Goal: Check status: Check status

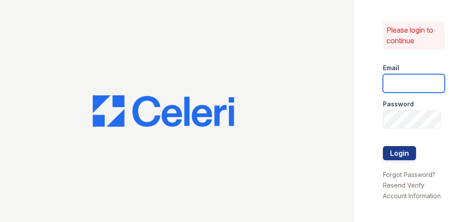
click at [398, 78] on input "email" at bounding box center [414, 83] width 62 height 19
type input "arrivehollywood@trinity-pm.com"
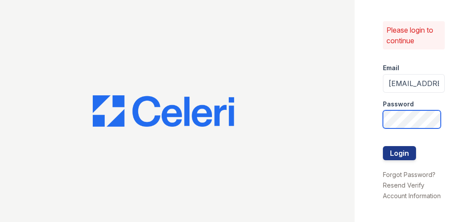
scroll to position [0, 20]
click at [383, 146] on button "Login" at bounding box center [399, 153] width 33 height 14
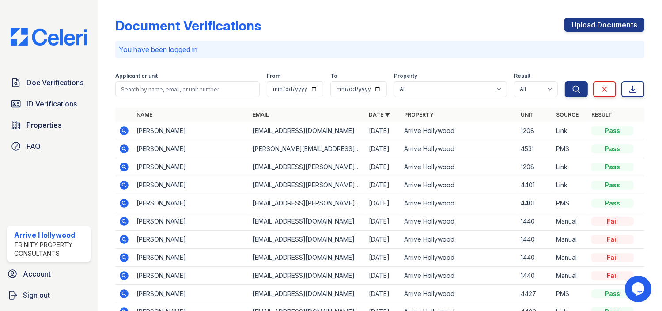
click at [124, 129] on icon at bounding box center [124, 130] width 11 height 11
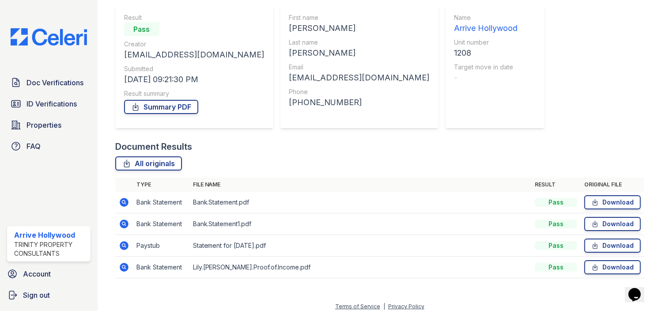
scroll to position [83, 0]
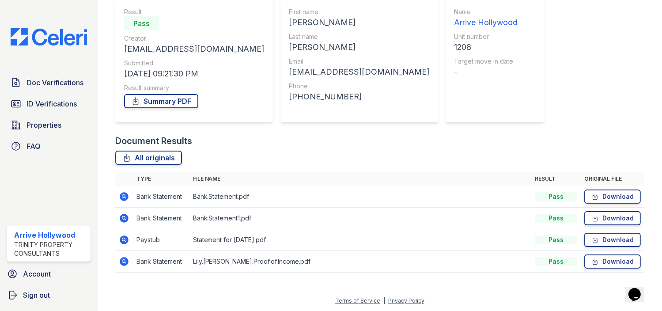
click at [125, 240] on icon at bounding box center [124, 240] width 11 height 11
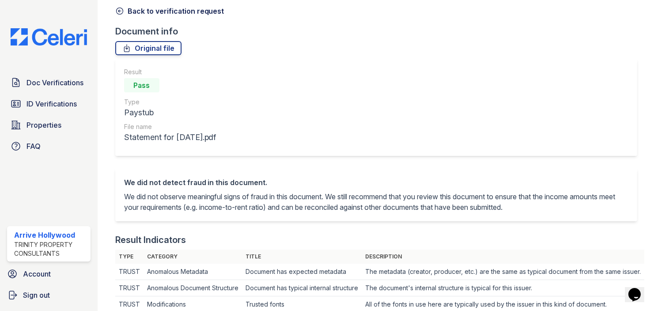
scroll to position [35, 0]
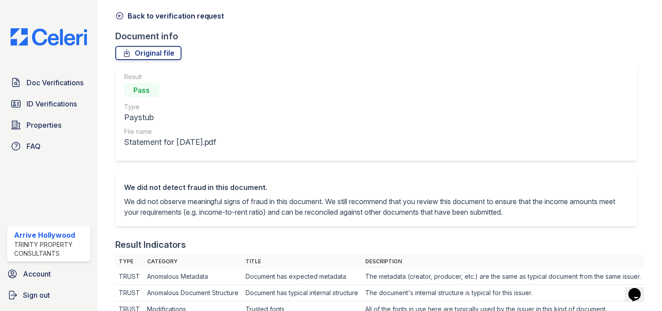
click at [120, 13] on icon at bounding box center [119, 16] width 7 height 7
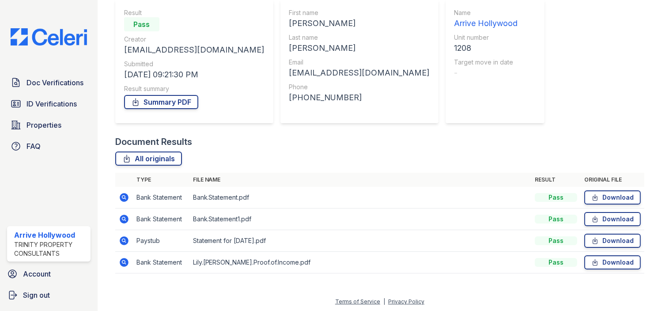
scroll to position [83, 0]
click at [121, 217] on icon at bounding box center [124, 218] width 9 height 9
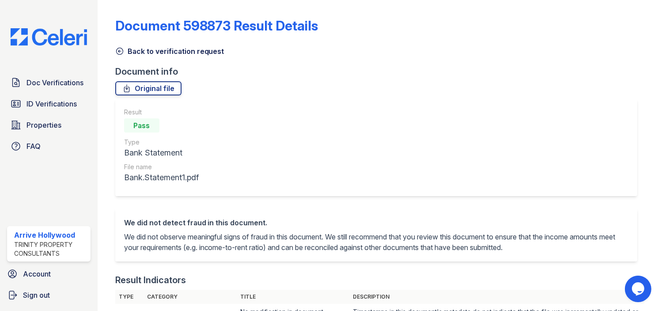
click at [117, 49] on icon at bounding box center [119, 51] width 7 height 7
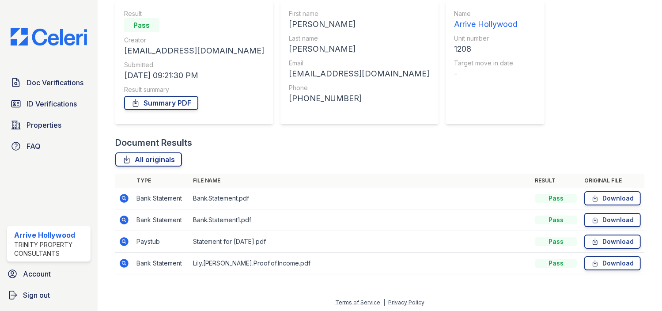
scroll to position [83, 0]
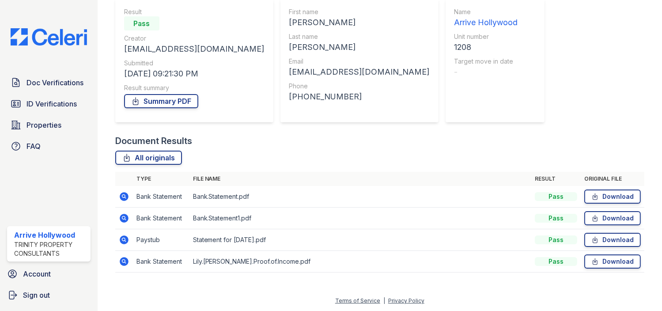
click at [124, 198] on icon at bounding box center [124, 196] width 9 height 9
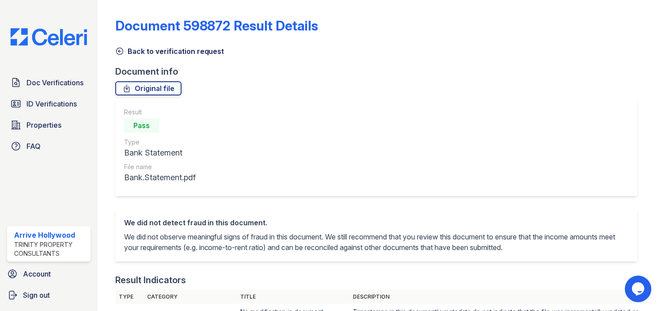
click at [117, 50] on icon at bounding box center [119, 51] width 9 height 9
